Goal: Information Seeking & Learning: Check status

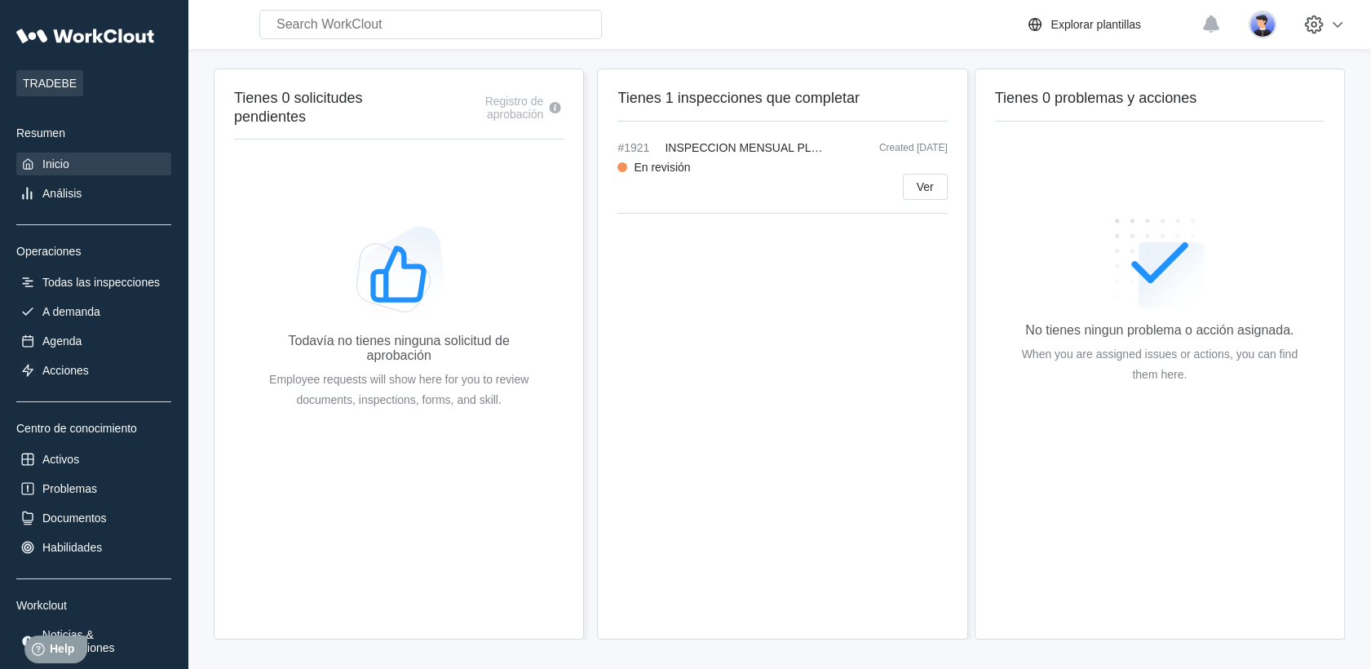
click at [87, 296] on div "TRADEBE Resumen Inicio Análisis Operaciones Todas las inspecciones A demanda Ag…" at bounding box center [93, 339] width 155 height 638
click at [86, 284] on div "Todas las inspecciones" at bounding box center [100, 282] width 117 height 13
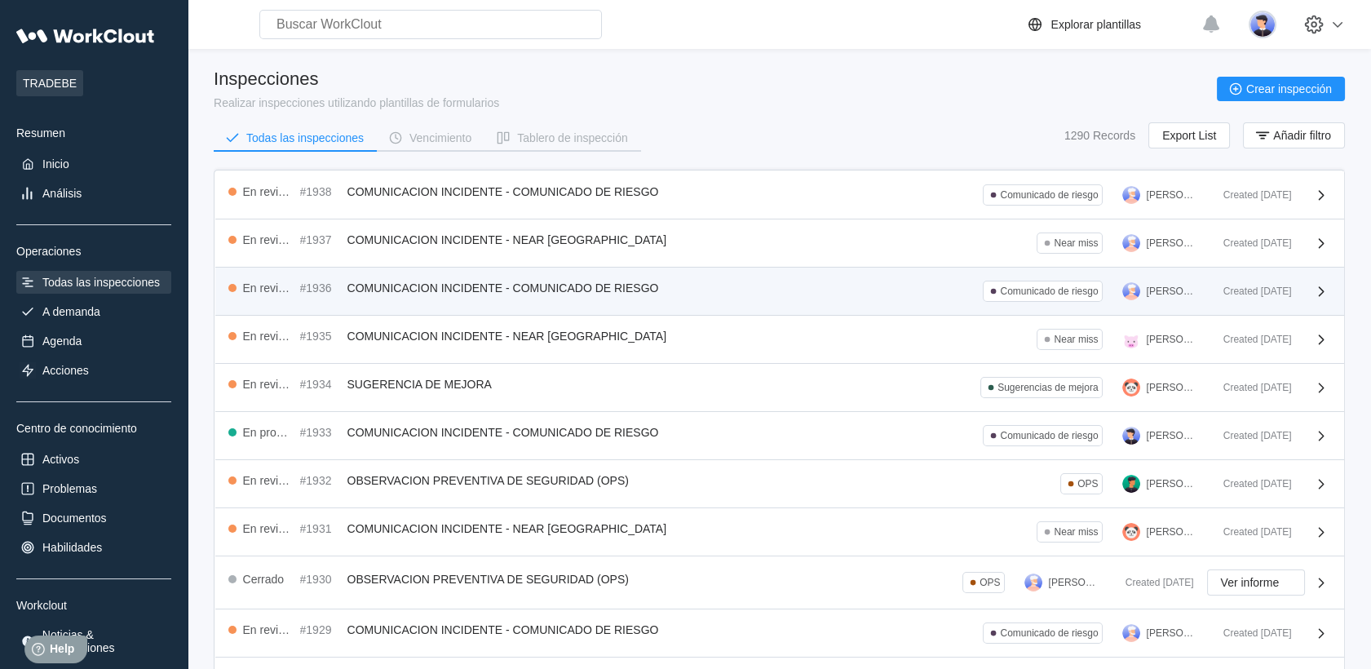
click at [705, 277] on div "En revisión #1936 COMUNICACION INCIDENTE - COMUNICADO DE RIESGO Comunicado de r…" at bounding box center [779, 292] width 1129 height 48
click at [1233, 290] on div "Created [DATE]" at bounding box center [1252, 290] width 82 height 11
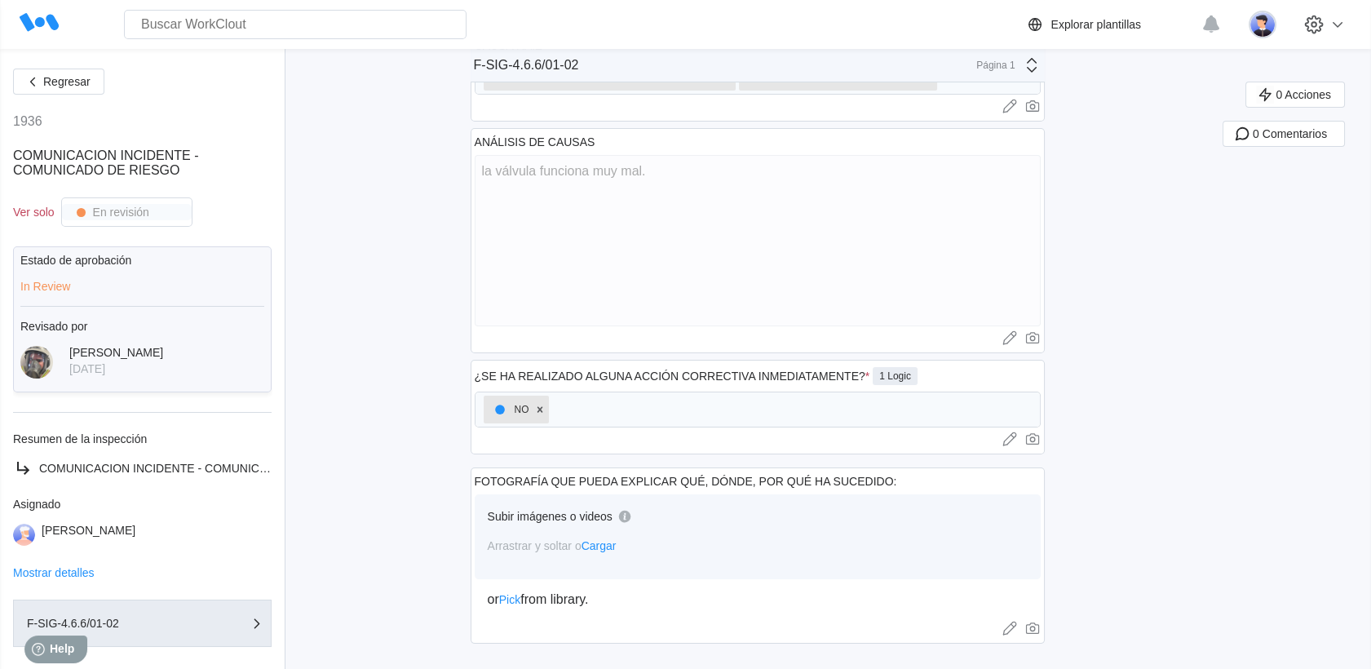
scroll to position [551, 0]
click at [22, 78] on button "Regresar" at bounding box center [58, 82] width 91 height 26
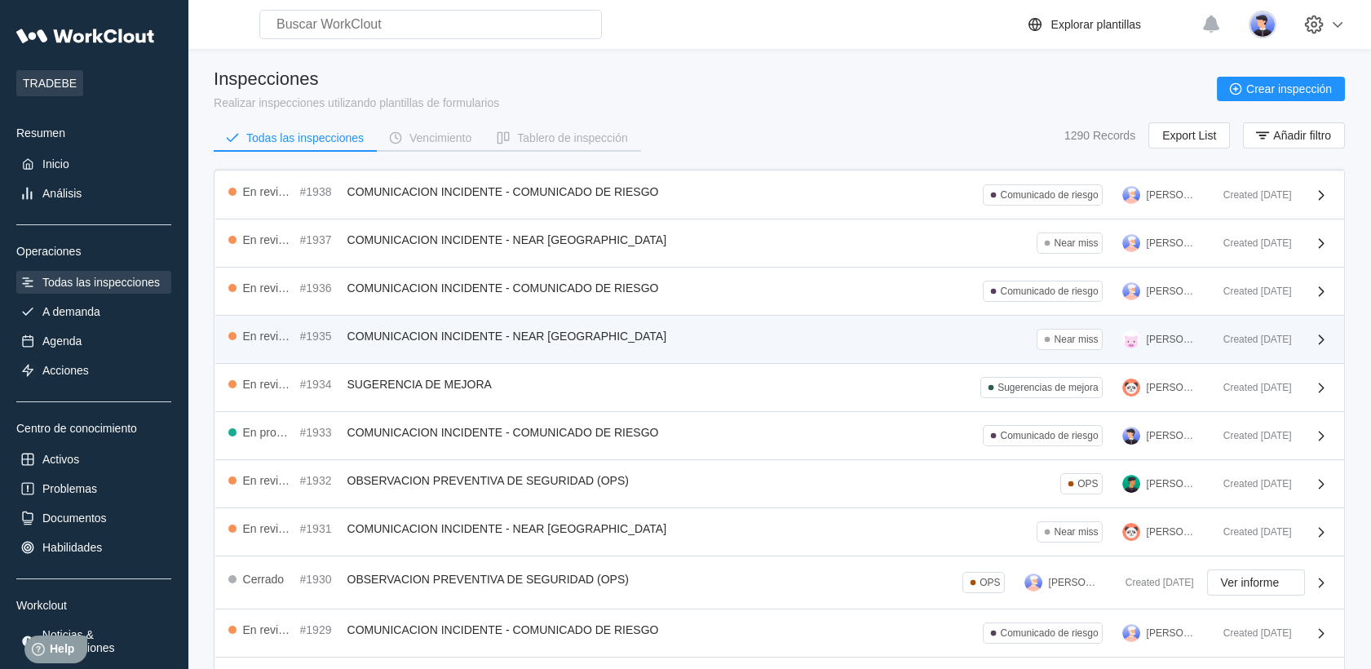
click at [448, 358] on div "En revisión #1935 COMUNICACION INCIDENTE - NEAR MISS Near miss [PERSON_NAME] Cr…" at bounding box center [779, 340] width 1129 height 48
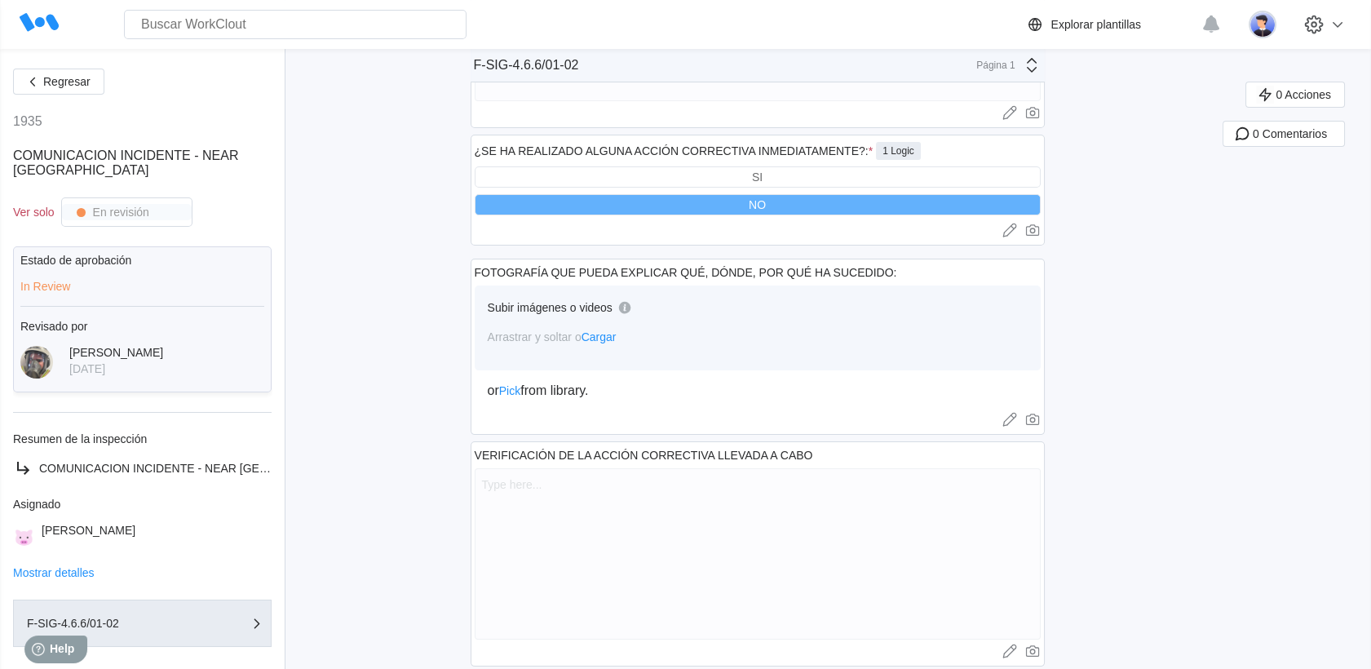
scroll to position [799, 0]
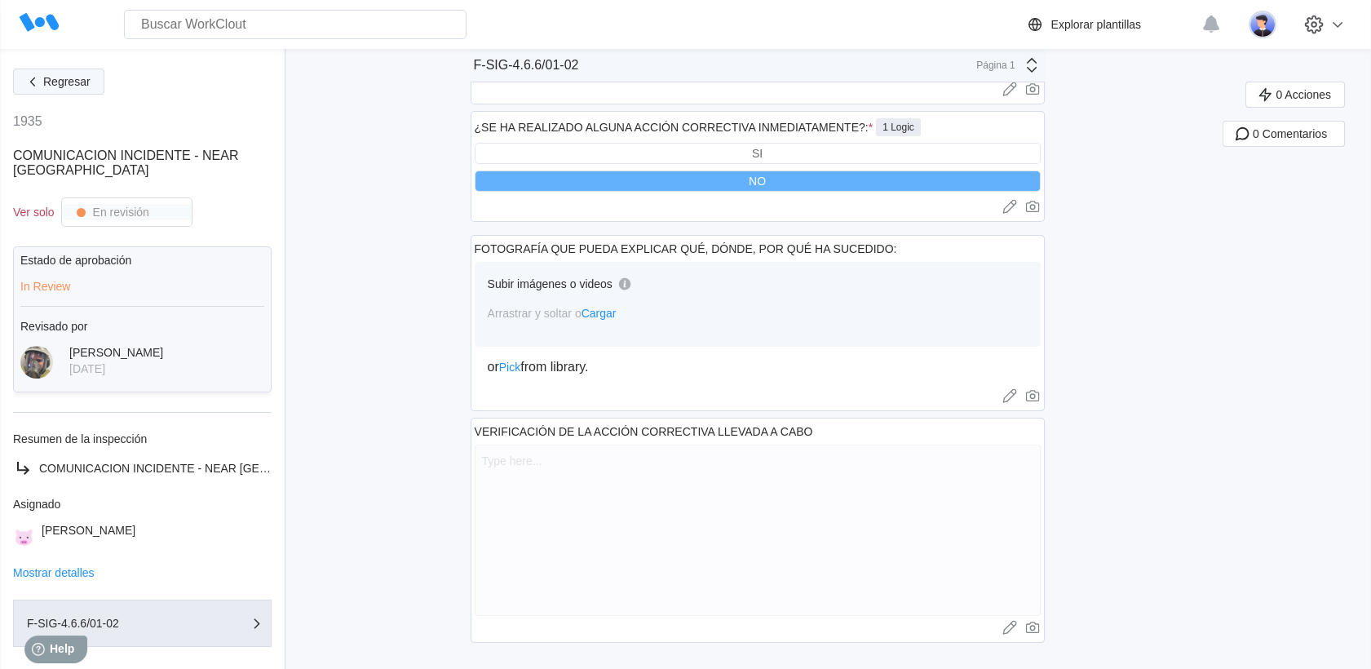
click at [79, 92] on button "Regresar" at bounding box center [58, 82] width 91 height 26
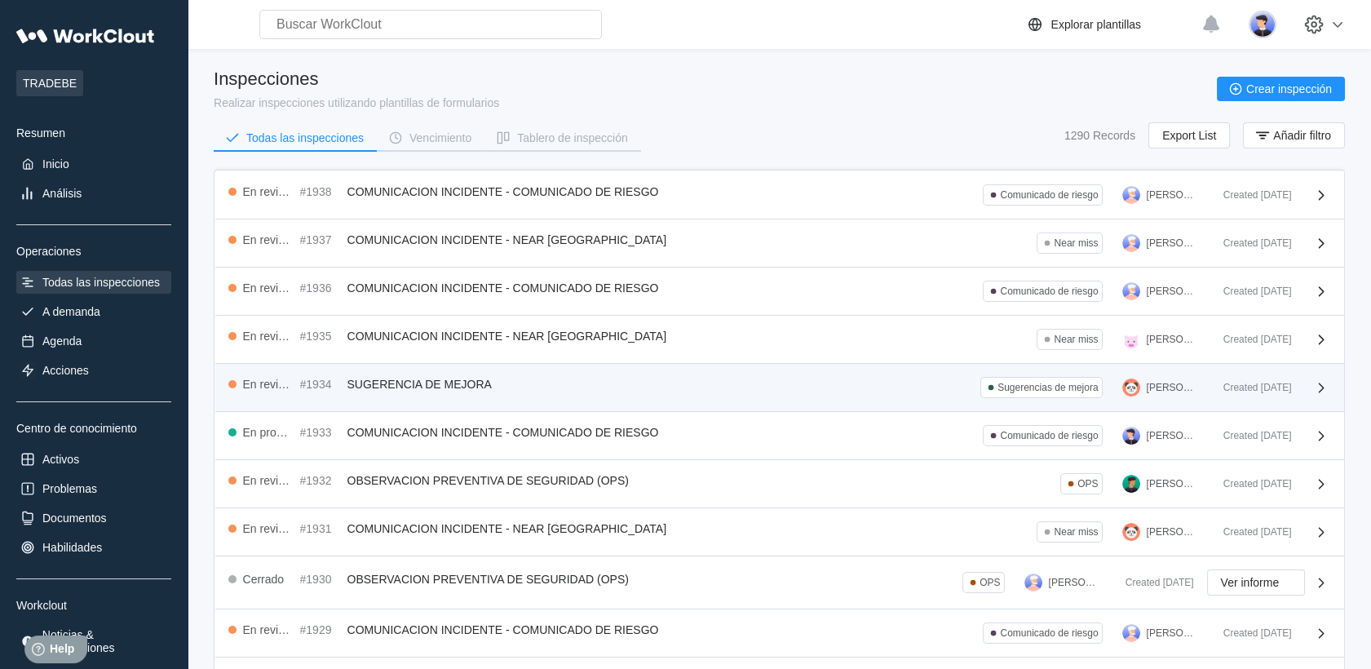
click at [575, 377] on div "En revisión #1934 SUGERENCIA DE MEJORA Sugerencias de mejora [PERSON_NAME]" at bounding box center [719, 387] width 982 height 21
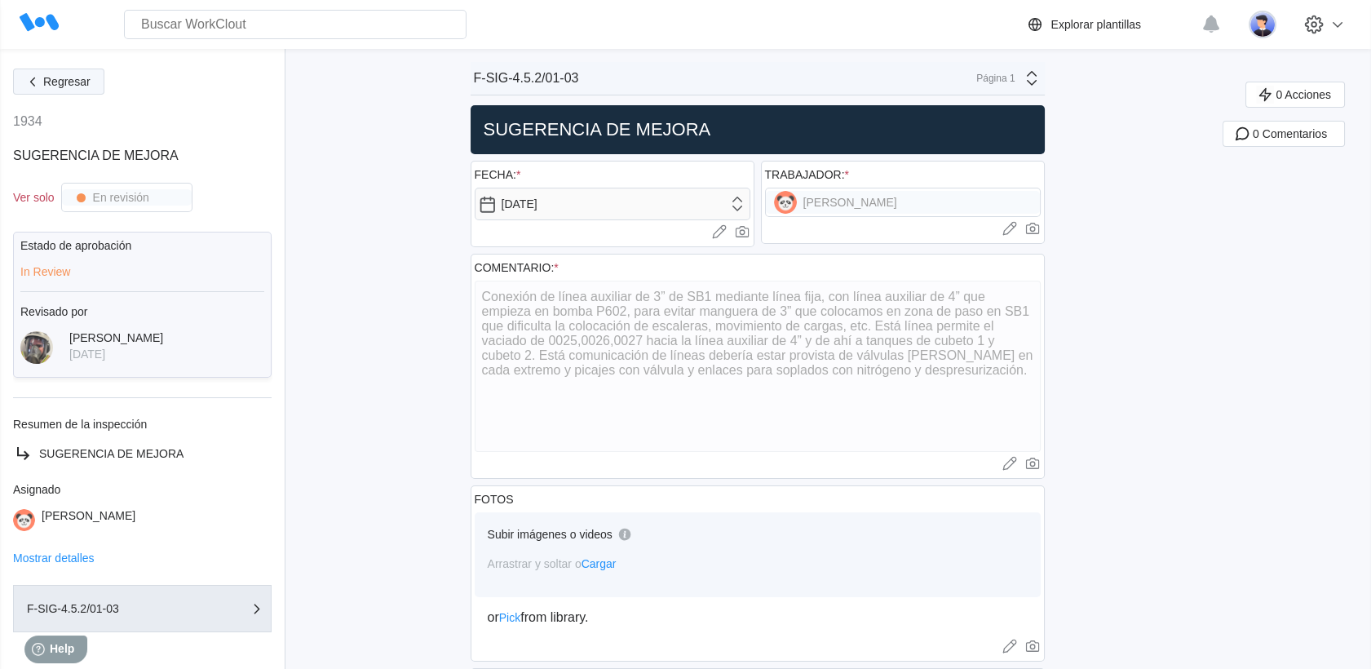
click at [71, 88] on button "Regresar" at bounding box center [58, 82] width 91 height 26
